Goal: Task Accomplishment & Management: Use online tool/utility

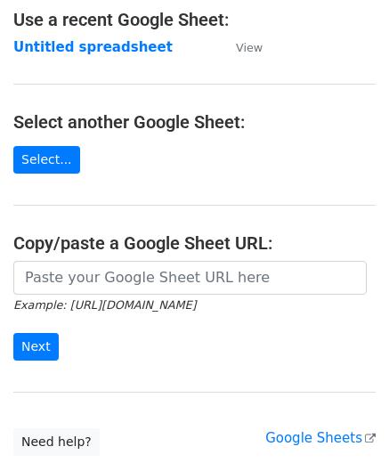
scroll to position [178, 0]
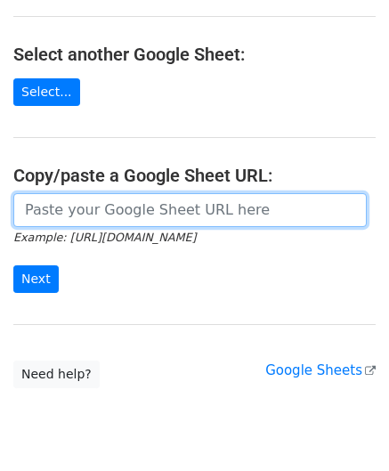
click at [95, 207] on input "url" at bounding box center [189, 210] width 353 height 34
paste input "[URL][DOMAIN_NAME]"
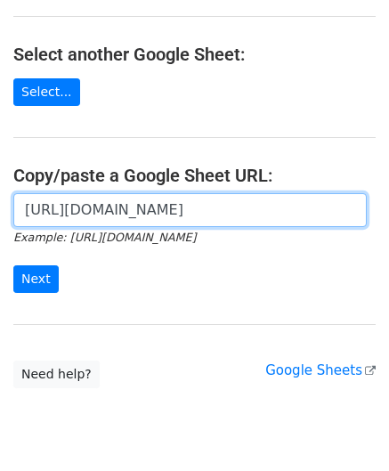
scroll to position [0, 411]
type input "[URL][DOMAIN_NAME]"
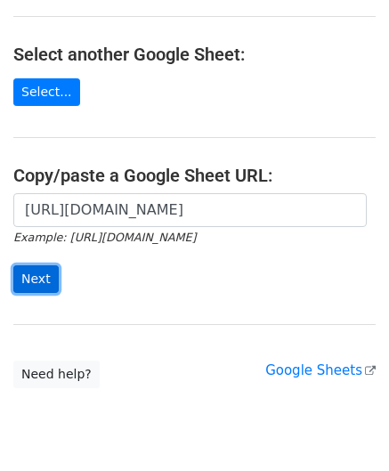
click at [41, 273] on input "Next" at bounding box center [35, 279] width 45 height 28
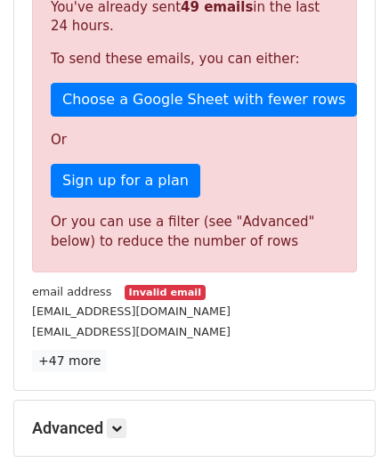
scroll to position [601, 0]
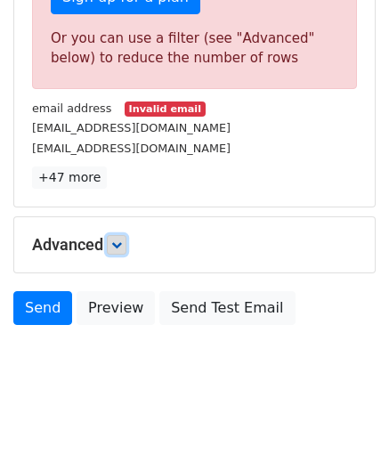
click at [126, 238] on link at bounding box center [117, 245] width 20 height 20
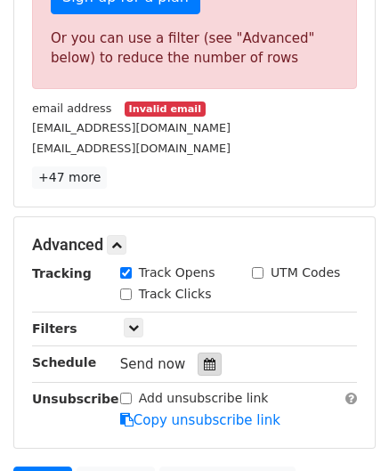
drag, startPoint x: 201, startPoint y: 361, endPoint x: 217, endPoint y: 336, distance: 29.6
click at [204, 361] on icon at bounding box center [210, 364] width 12 height 12
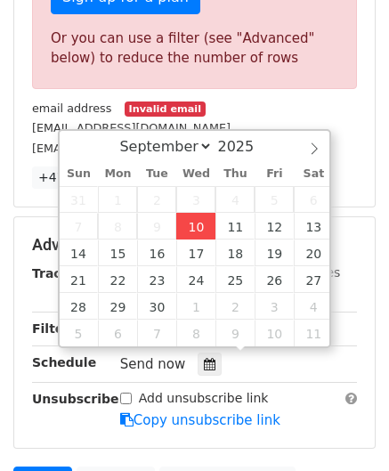
type input "[DATE] 12:00"
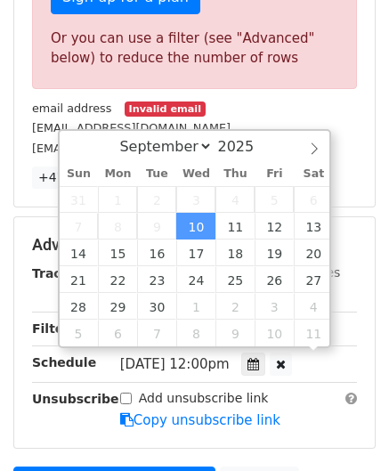
scroll to position [0, 0]
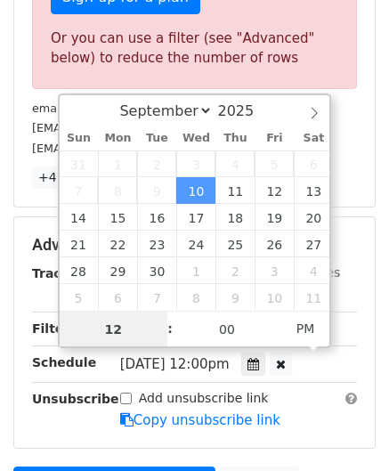
paste input "6"
type input "6"
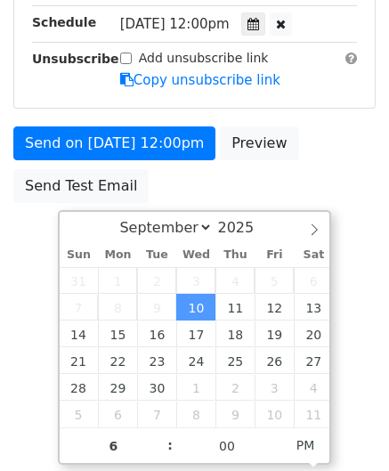
type input "[DATE] 18:00"
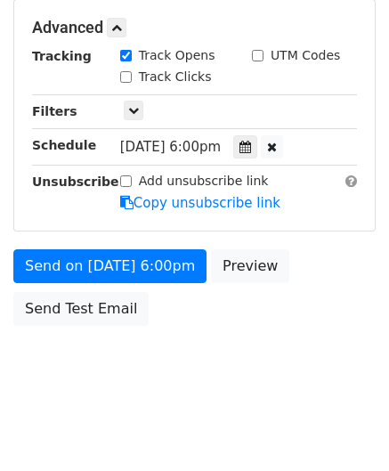
scroll to position [816, 0]
